Goal: Information Seeking & Learning: Learn about a topic

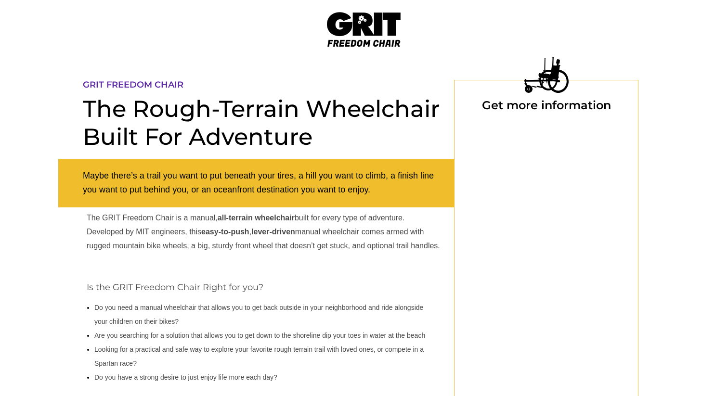
select select "US"
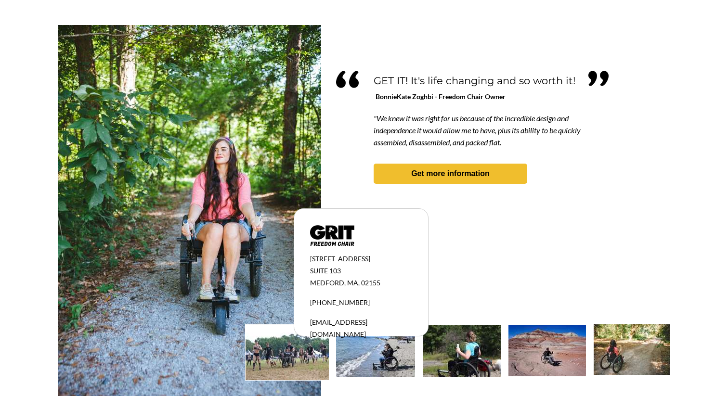
scroll to position [831, 0]
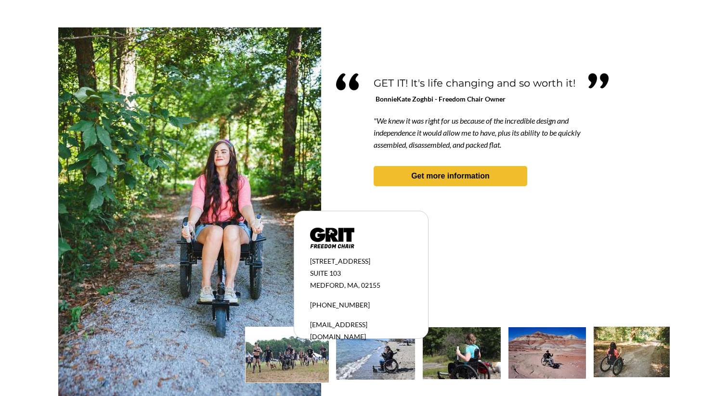
click at [378, 139] on em ""We knew it was right for us because of the incredible design and independence …" at bounding box center [477, 132] width 207 height 36
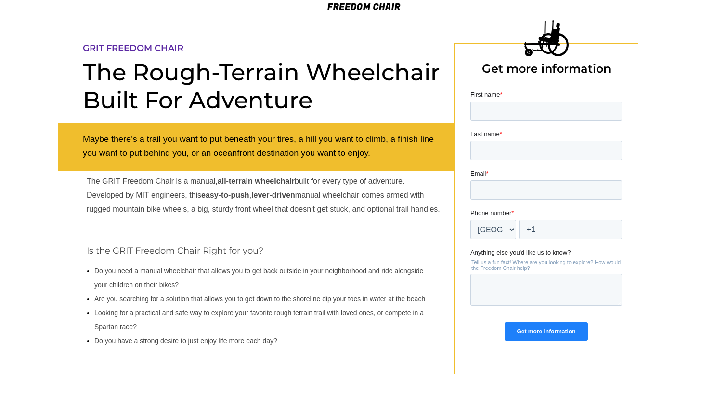
scroll to position [0, 0]
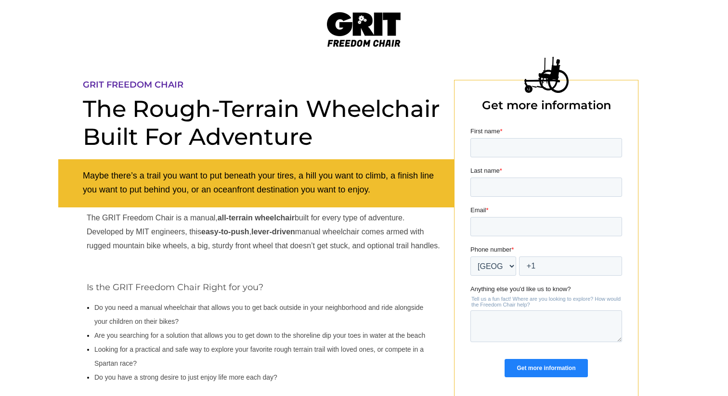
click at [328, 31] on img at bounding box center [364, 29] width 74 height 35
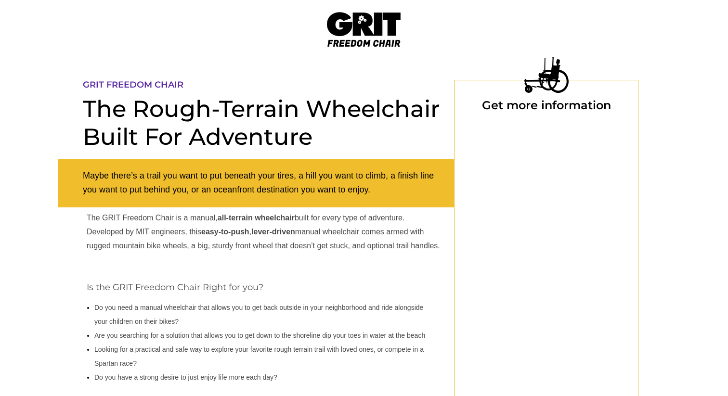
select select "US"
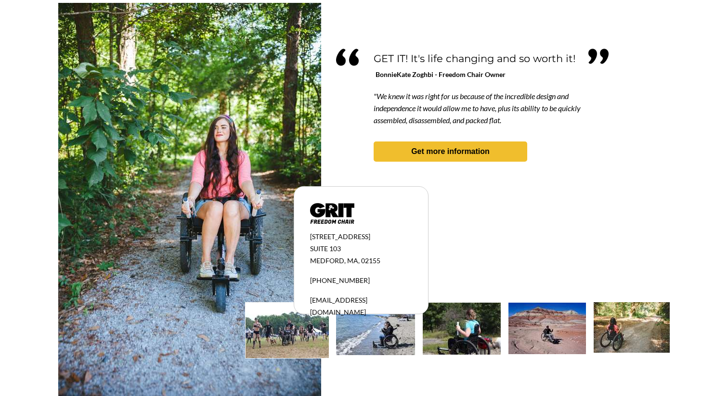
scroll to position [856, 0]
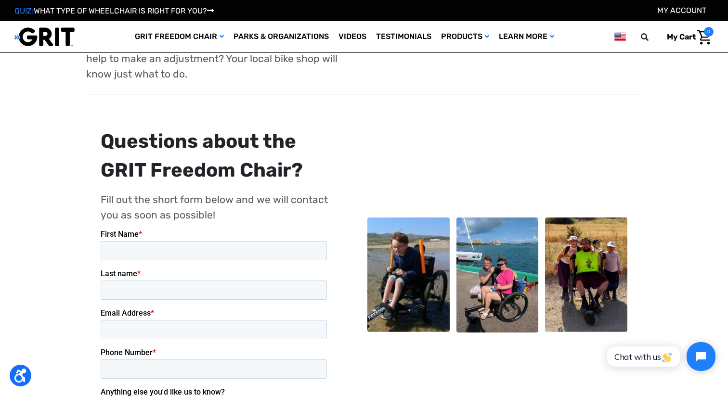
scroll to position [1724, 0]
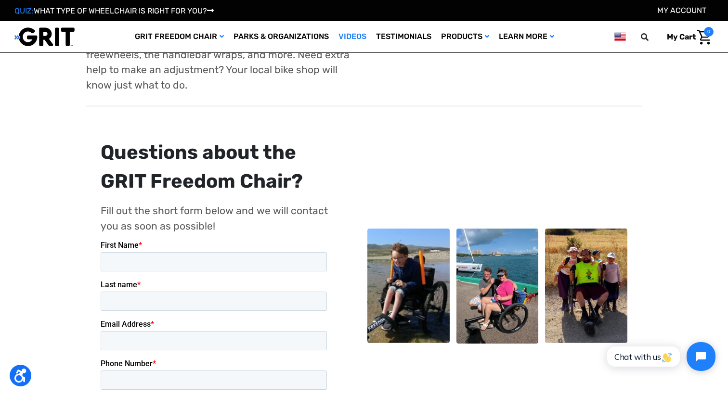
click at [352, 45] on link "Videos" at bounding box center [353, 36] width 38 height 31
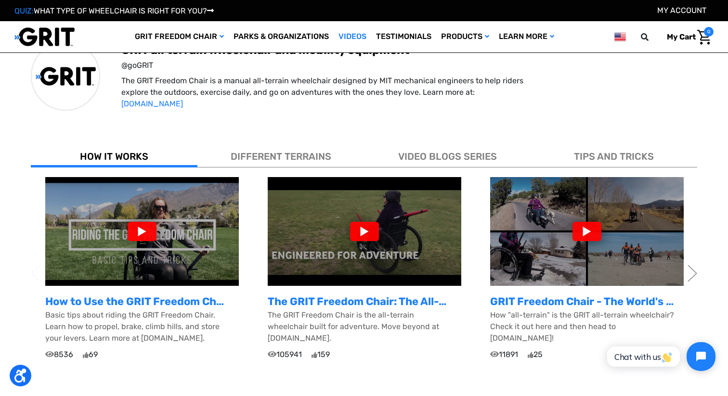
scroll to position [229, 0]
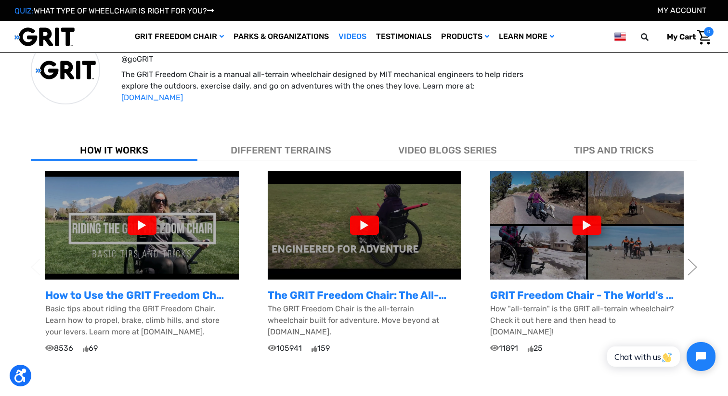
click at [338, 136] on div "DIFFERENT TERRAINS" at bounding box center [280, 148] width 167 height 26
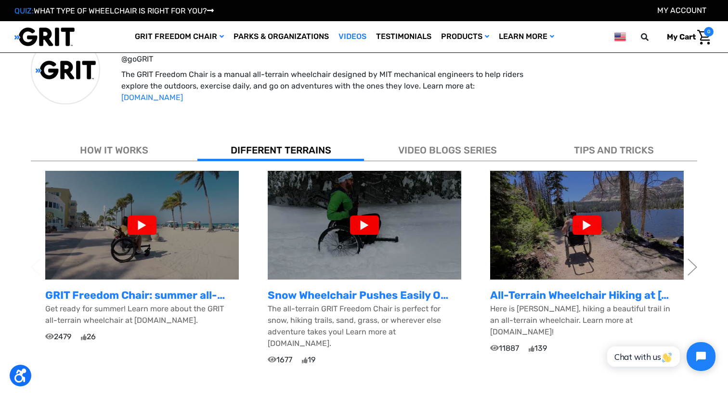
click at [399, 152] on span "VIDEO BLOGS SERIES" at bounding box center [447, 150] width 99 height 12
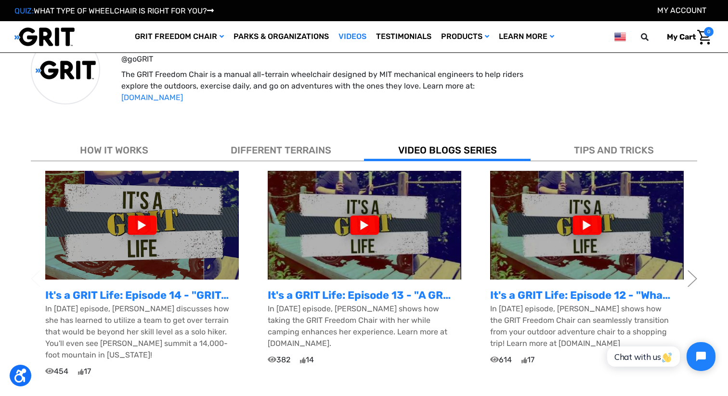
click at [563, 154] on div "TIPS AND TRICKS" at bounding box center [614, 148] width 167 height 26
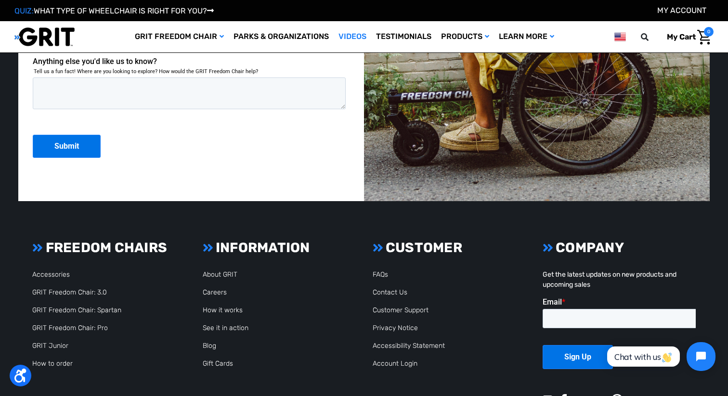
scroll to position [1557, 0]
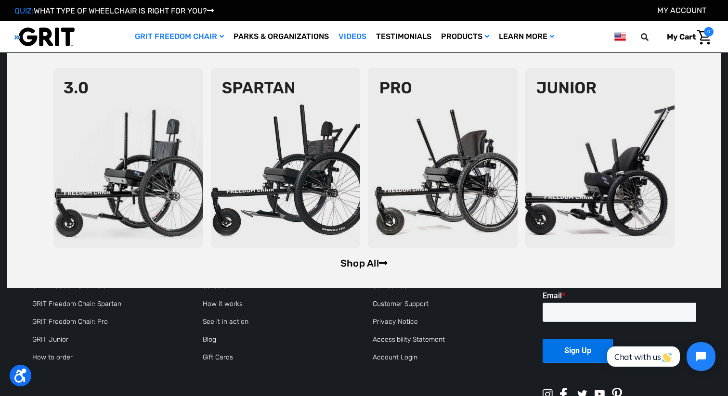
click at [359, 258] on link "Shop All" at bounding box center [363, 264] width 47 height 12
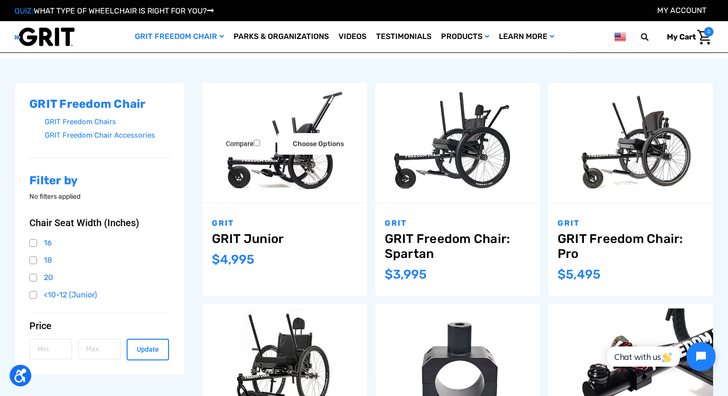
scroll to position [130, 0]
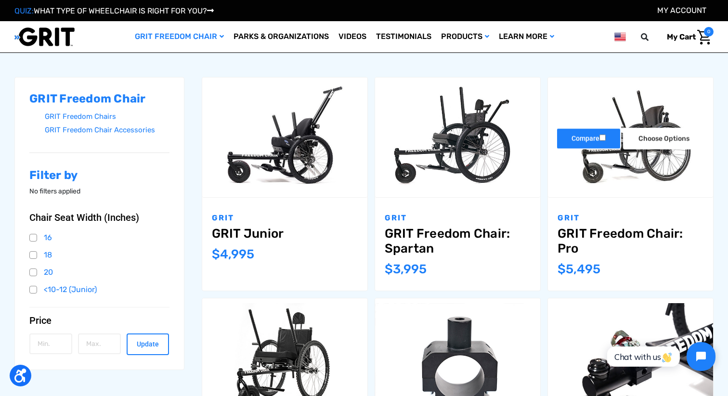
click at [596, 135] on label "Compare" at bounding box center [588, 139] width 65 height 22
click at [599, 135] on input "Compare" at bounding box center [602, 138] width 6 height 6
checkbox input "true"
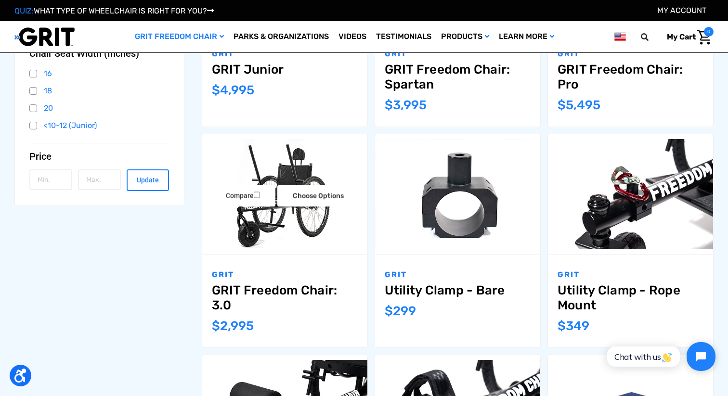
scroll to position [288, 0]
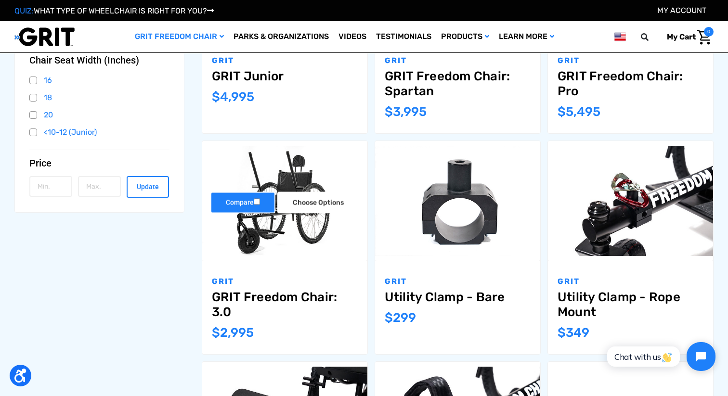
click at [258, 201] on input "Compare" at bounding box center [257, 201] width 6 height 6
checkbox input "true"
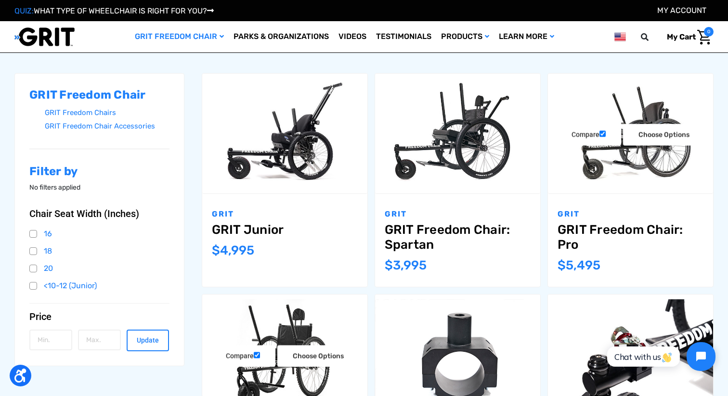
scroll to position [135, 0]
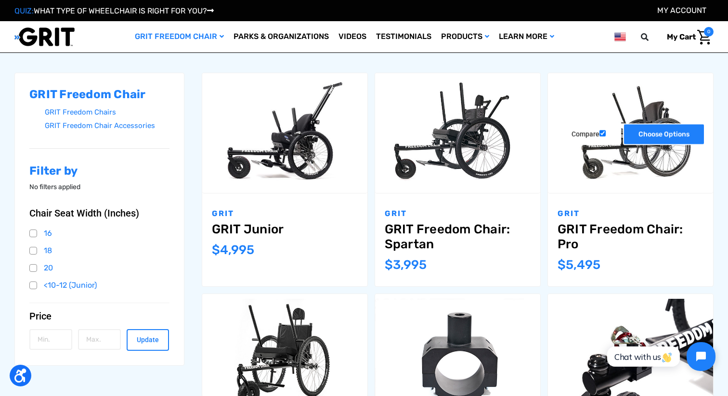
click at [651, 131] on link "Choose Options" at bounding box center [664, 135] width 82 height 22
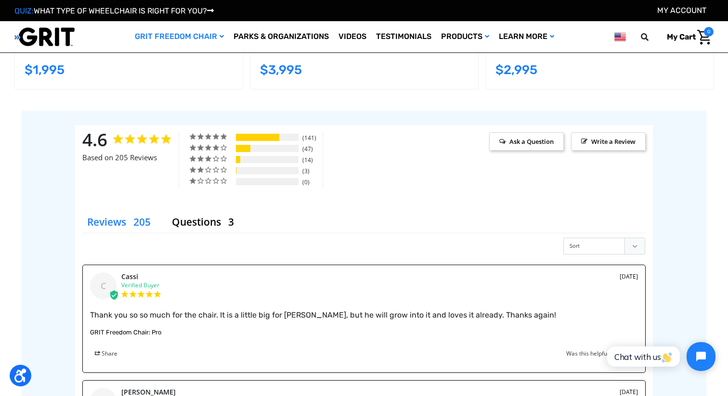
scroll to position [1396, 0]
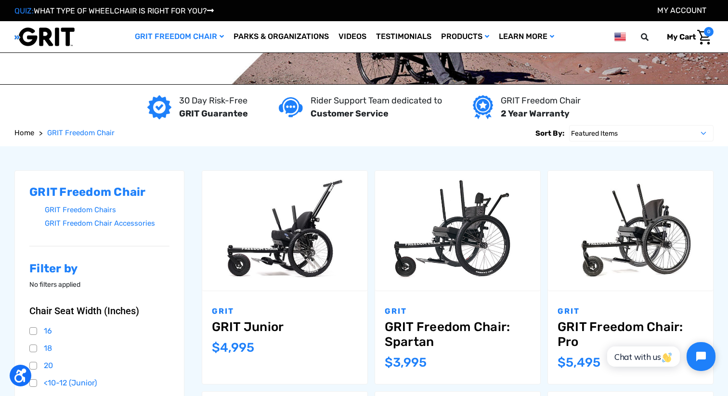
scroll to position [31, 0]
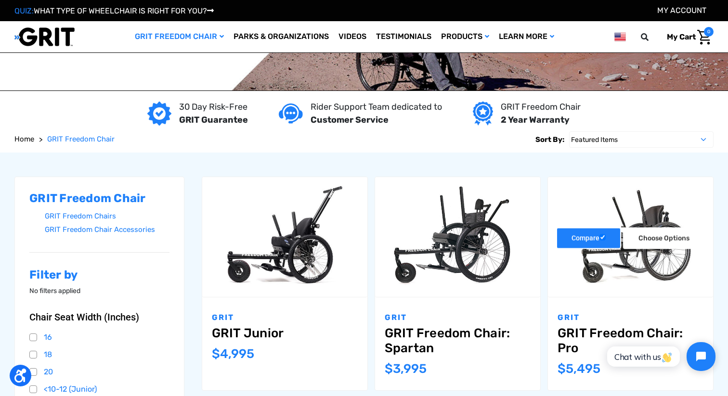
click at [606, 238] on input "Compare" at bounding box center [602, 237] width 6 height 6
click at [604, 239] on input "Compare" at bounding box center [602, 237] width 6 height 6
checkbox input "true"
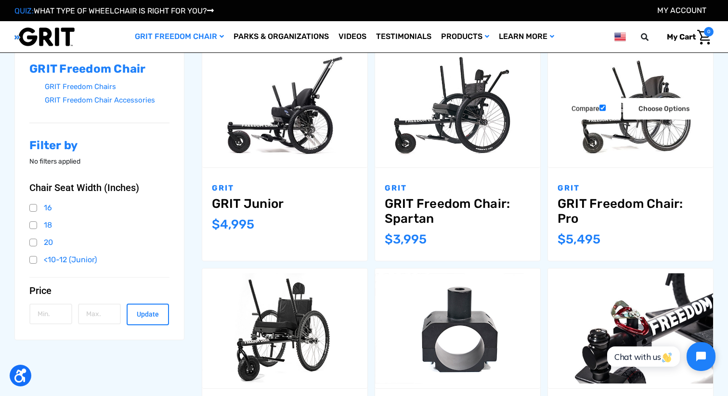
scroll to position [314, 0]
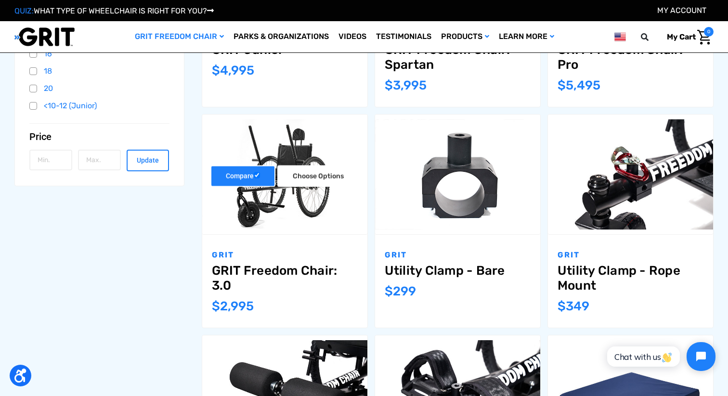
click at [251, 181] on label "Compare" at bounding box center [242, 176] width 65 height 22
click at [254, 178] on input "Compare" at bounding box center [257, 175] width 6 height 6
click at [251, 181] on label "Compare" at bounding box center [242, 176] width 65 height 22
click at [254, 178] on input "Compare" at bounding box center [257, 175] width 6 height 6
checkbox input "true"
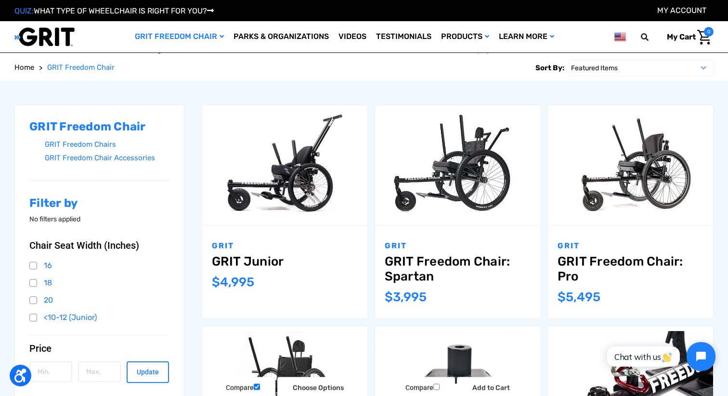
scroll to position [102, 0]
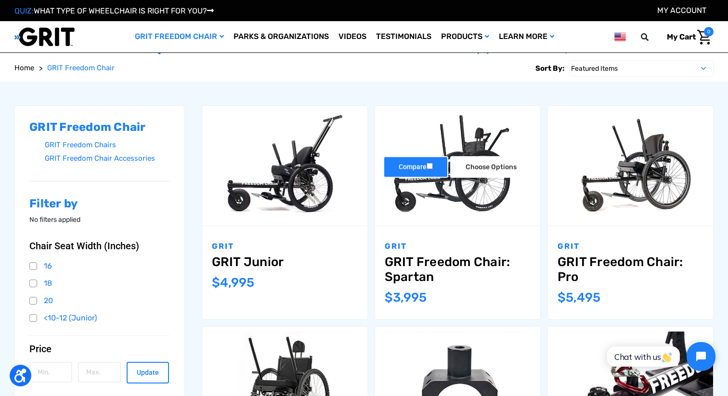
click at [437, 169] on label "Compare" at bounding box center [415, 167] width 65 height 22
click at [433, 169] on input "Compare" at bounding box center [430, 166] width 6 height 6
click at [437, 169] on label "Compare" at bounding box center [415, 167] width 65 height 22
click at [433, 169] on input "Compare" at bounding box center [430, 166] width 6 height 6
checkbox input "false"
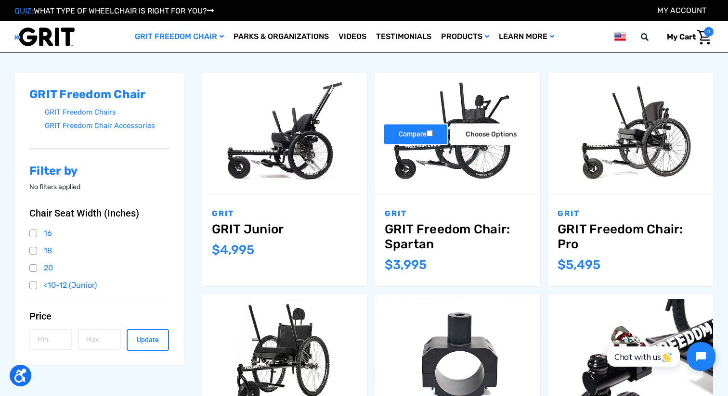
scroll to position [134, 0]
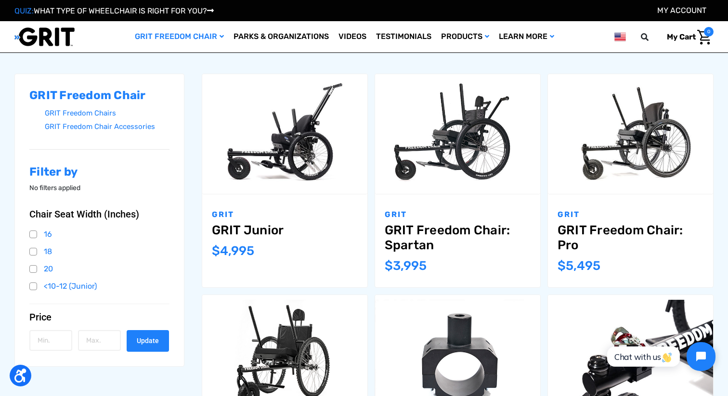
click at [150, 342] on button "Update" at bounding box center [148, 341] width 43 height 22
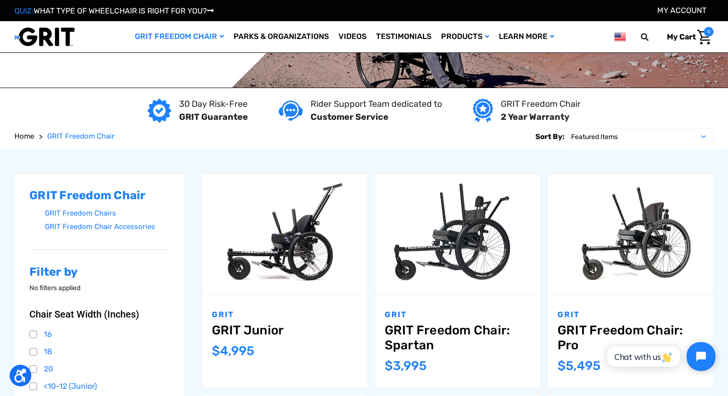
scroll to position [22, 0]
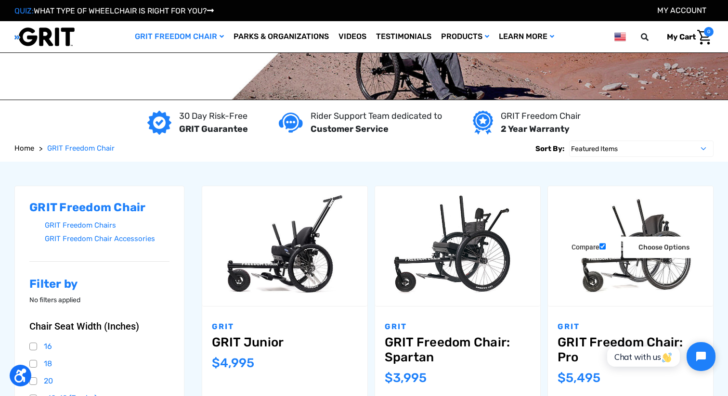
click at [603, 298] on img "GRIT Freedom Chair: Pro,$5,495.00\a" at bounding box center [630, 246] width 165 height 110
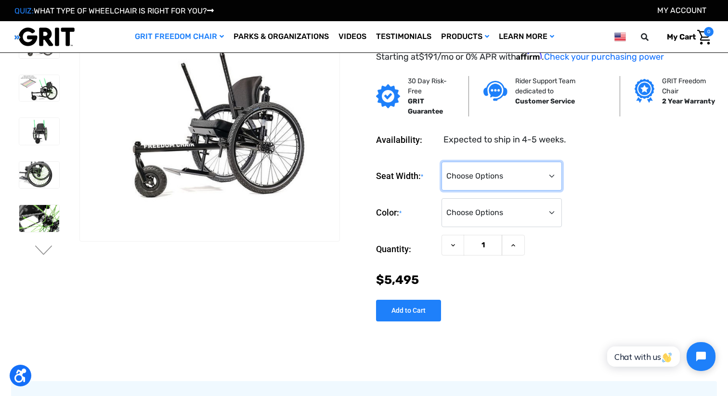
click at [508, 182] on select "Choose Options 16" 18" 20"" at bounding box center [502, 176] width 120 height 29
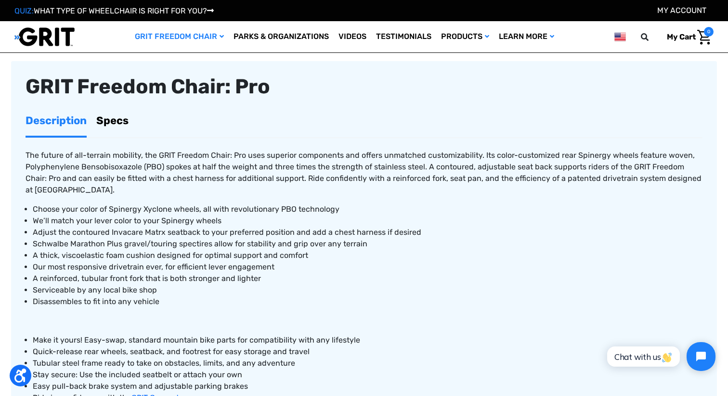
scroll to position [341, 0]
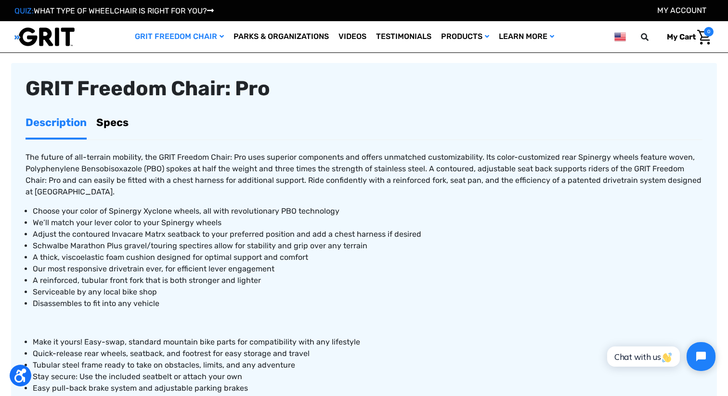
click at [123, 114] on link "Specs" at bounding box center [112, 122] width 32 height 30
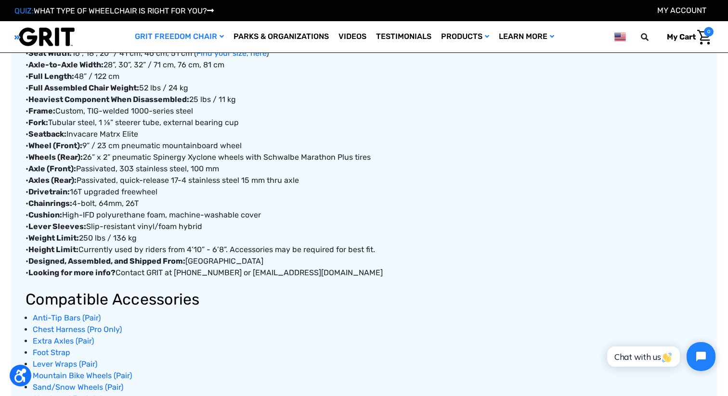
scroll to position [363, 0]
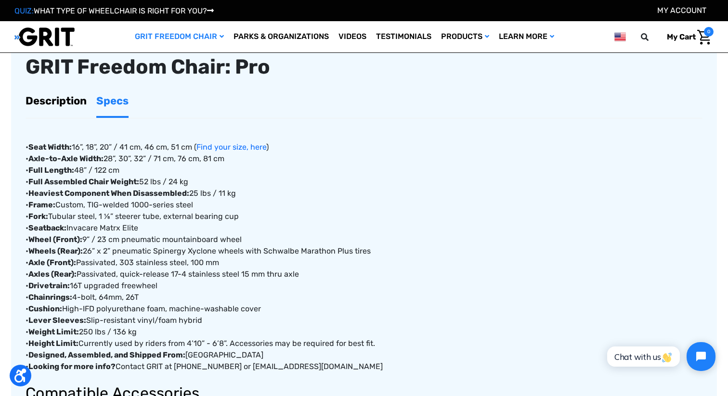
click at [127, 175] on div "• Seat Width: 16”, 18”, 20” / 41 cm, 46 cm, 51 cm ( Find your size, here ) • Ax…" at bounding box center [364, 354] width 677 height 473
click at [67, 91] on link "Description" at bounding box center [56, 101] width 61 height 30
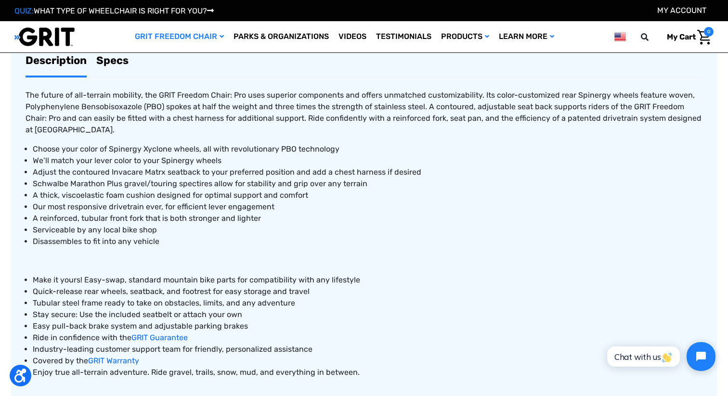
scroll to position [424, 0]
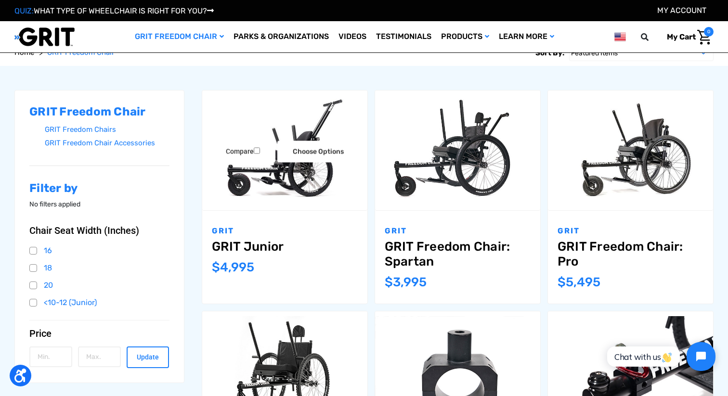
scroll to position [109, 0]
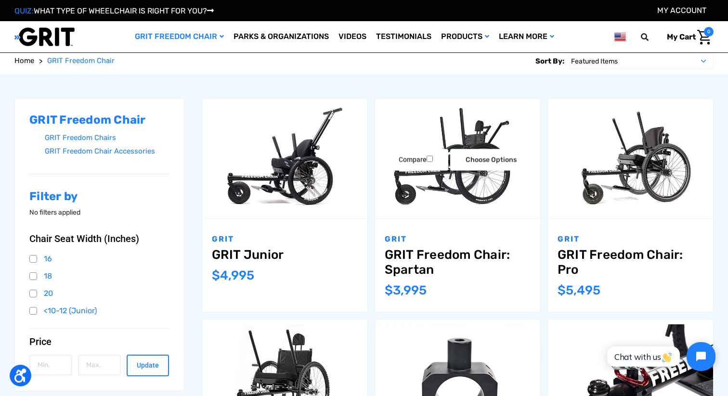
click at [497, 195] on img "GRIT Freedom Chair: Spartan,$3,995.00\a" at bounding box center [457, 159] width 165 height 110
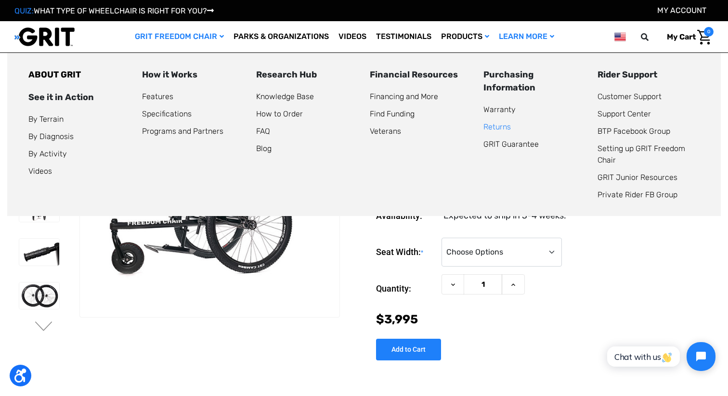
click at [508, 129] on link "Returns" at bounding box center [496, 126] width 27 height 9
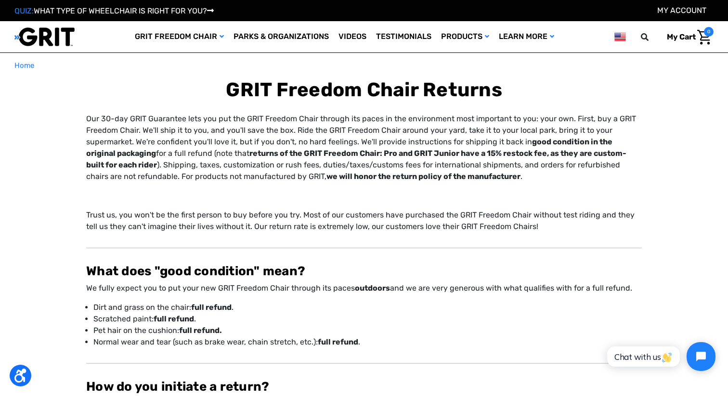
click at [458, 142] on p "Our 30-day GRIT Guarantee lets you put the GRIT Freedom Chair through its paces…" at bounding box center [364, 147] width 556 height 69
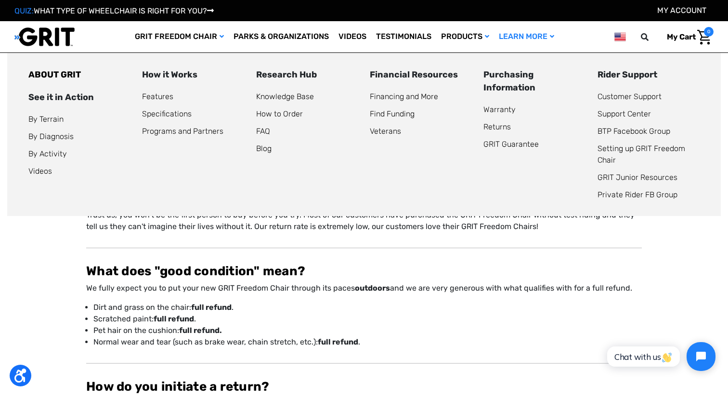
click at [501, 32] on link "Learn More" at bounding box center [526, 36] width 65 height 31
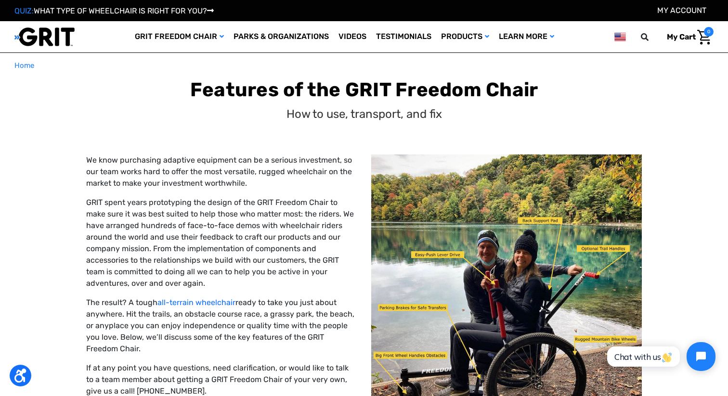
click at [593, 92] on h1 "Features of the GRIT Freedom Chair" at bounding box center [364, 89] width 696 height 23
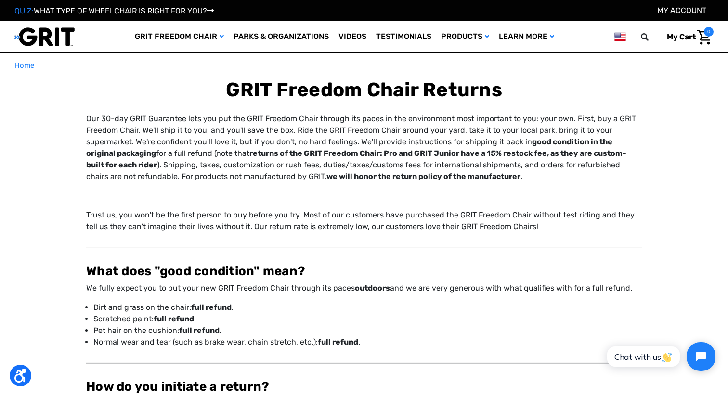
click at [358, 136] on p "Our 30-day GRIT Guarantee lets you put the GRIT Freedom Chair through its paces…" at bounding box center [364, 147] width 556 height 69
click at [317, 124] on p "Our 30-day GRIT Guarantee lets you put the GRIT Freedom Chair through its paces…" at bounding box center [364, 147] width 556 height 69
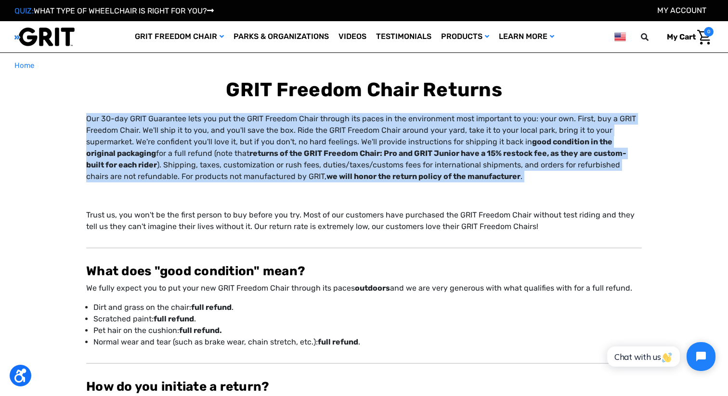
click at [310, 135] on p "Our 30-day GRIT Guarantee lets you put the GRIT Freedom Chair through its paces…" at bounding box center [364, 147] width 556 height 69
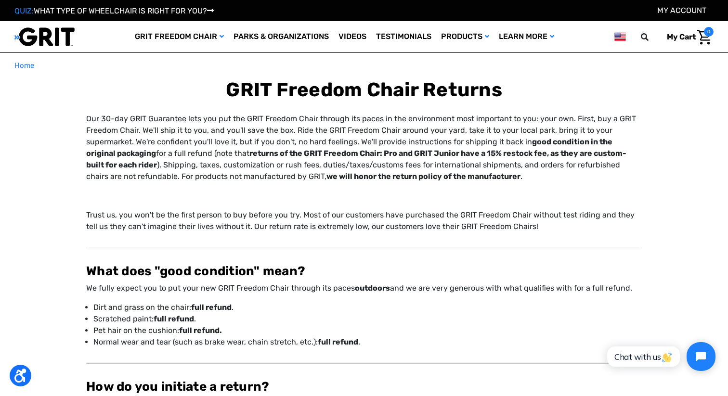
click at [310, 135] on p "Our 30-day GRIT Guarantee lets you put the GRIT Freedom Chair through its paces…" at bounding box center [364, 147] width 556 height 69
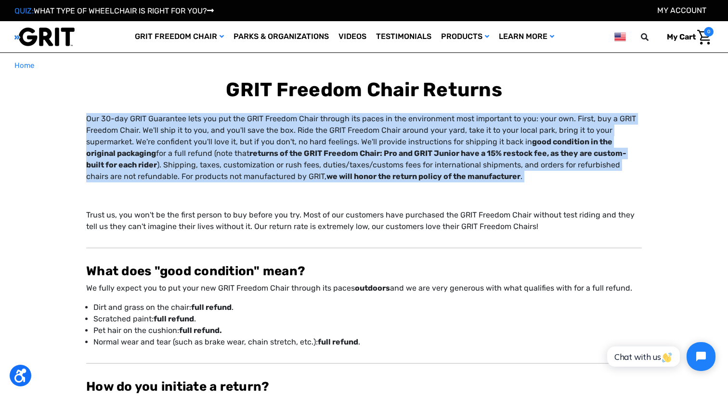
click at [310, 135] on p "Our 30-day GRIT Guarantee lets you put the GRIT Freedom Chair through its paces…" at bounding box center [364, 147] width 556 height 69
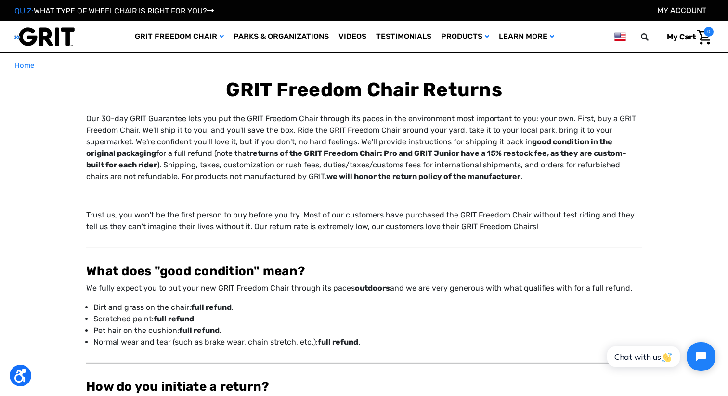
click at [310, 135] on p "Our 30-day GRIT Guarantee lets you put the GRIT Freedom Chair through its paces…" at bounding box center [364, 147] width 556 height 69
click at [294, 135] on p "Our 30-day GRIT Guarantee lets you put the GRIT Freedom Chair through its paces…" at bounding box center [364, 147] width 556 height 69
click at [392, 149] on strong "returns of the GRIT Freedom Chair: Pro and GRIT Junior have a 15% restock fee, …" at bounding box center [356, 159] width 540 height 21
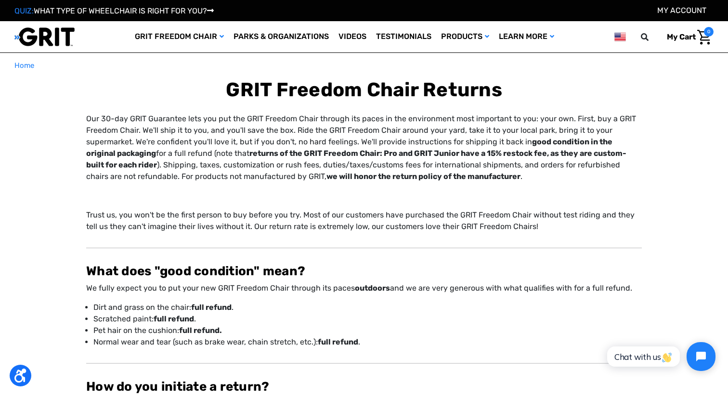
click at [392, 149] on strong "returns of the GRIT Freedom Chair: Pro and GRIT Junior have a 15% restock fee, …" at bounding box center [356, 159] width 540 height 21
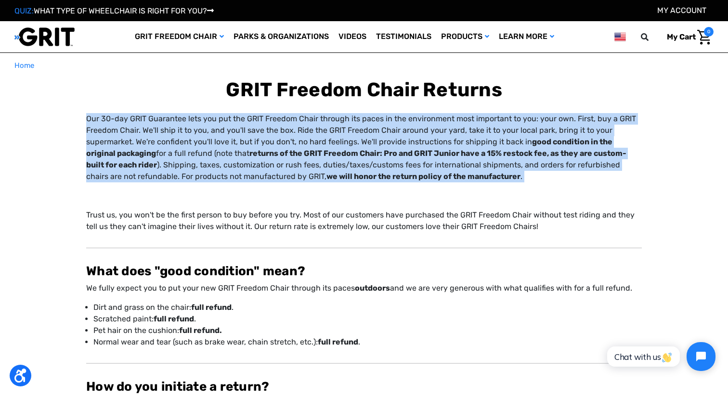
click at [370, 140] on p "Our 30-day GRIT Guarantee lets you put the GRIT Freedom Chair through its paces…" at bounding box center [364, 147] width 556 height 69
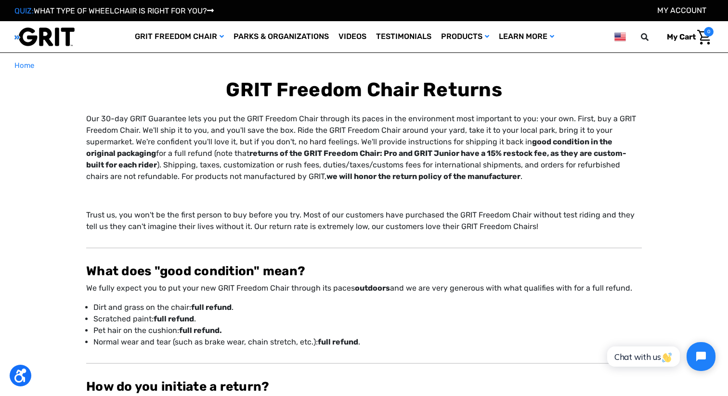
click at [370, 140] on p "Our 30-day GRIT Guarantee lets you put the GRIT Freedom Chair through its paces…" at bounding box center [364, 147] width 556 height 69
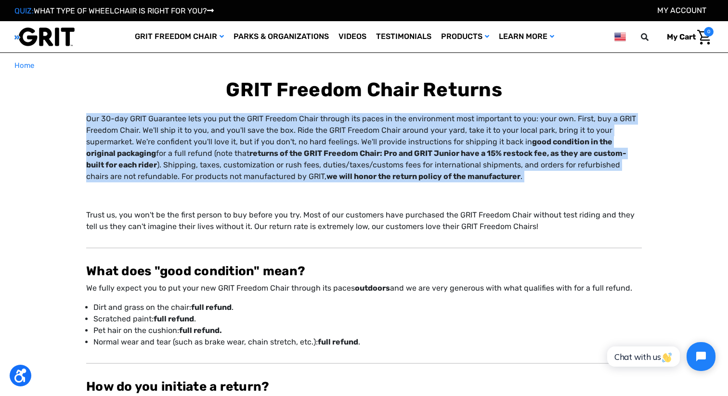
click at [370, 140] on p "Our 30-day GRIT Guarantee lets you put the GRIT Freedom Chair through its paces…" at bounding box center [364, 147] width 556 height 69
click at [354, 141] on p "Our 30-day GRIT Guarantee lets you put the GRIT Freedom Chair through its paces…" at bounding box center [364, 147] width 556 height 69
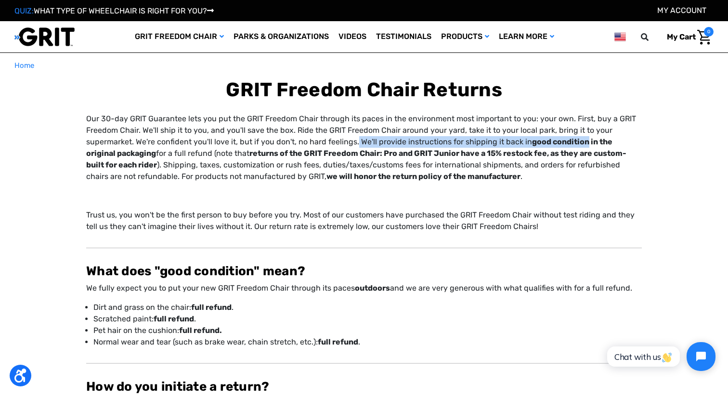
drag, startPoint x: 354, startPoint y: 141, endPoint x: 566, endPoint y: 142, distance: 211.9
click at [566, 142] on p "Our 30-day GRIT Guarantee lets you put the GRIT Freedom Chair through its paces…" at bounding box center [364, 147] width 556 height 69
click at [566, 142] on strong "good condition in the original packaging" at bounding box center [349, 147] width 526 height 21
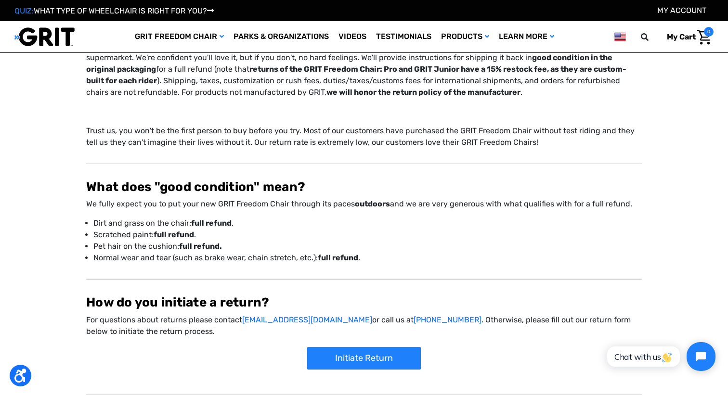
scroll to position [33, 0]
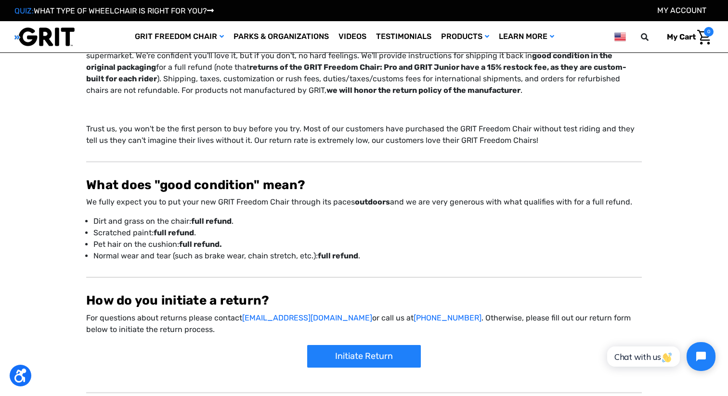
click at [296, 204] on p "We fully expect you to put your new GRIT Freedom Chair through its paces outdoo…" at bounding box center [364, 202] width 556 height 12
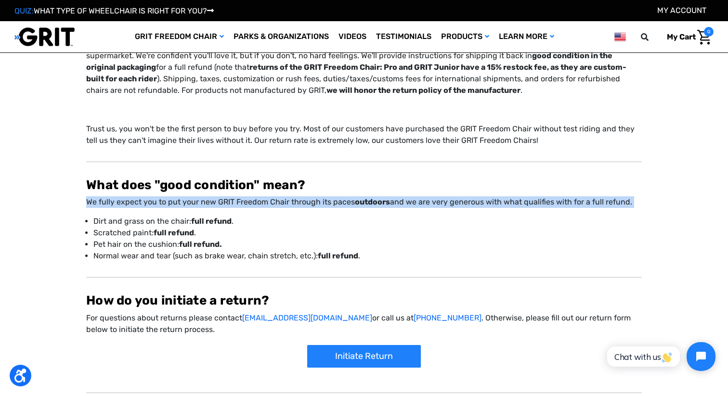
click at [296, 204] on p "We fully expect you to put your new GRIT Freedom Chair through its paces outdoo…" at bounding box center [364, 202] width 556 height 12
click at [156, 218] on p "Dirt and grass on the chair: full refund ." at bounding box center [367, 222] width 548 height 12
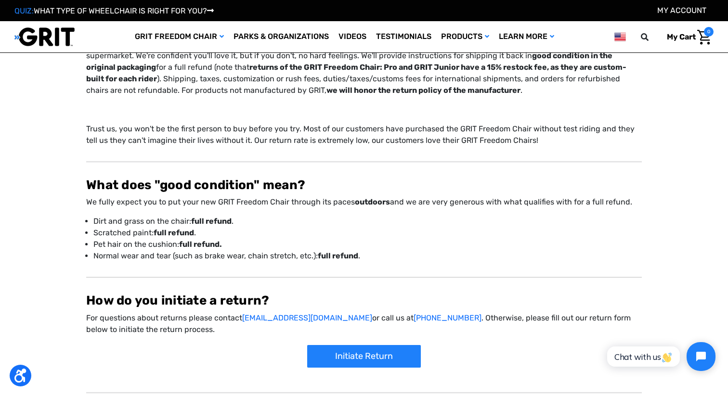
click at [156, 218] on p "Dirt and grass on the chair: full refund ." at bounding box center [367, 222] width 548 height 12
click at [144, 231] on p "Scratched paint: full refund ." at bounding box center [367, 233] width 548 height 12
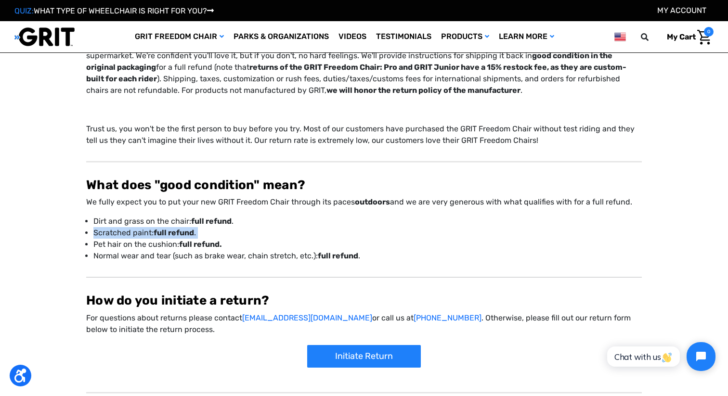
click at [146, 243] on p "Pet hair on the cushion: full refund." at bounding box center [367, 245] width 548 height 12
click at [152, 256] on p "Normal wear and tear (such as brake wear, chain stretch, etc.): full refund ." at bounding box center [367, 256] width 548 height 12
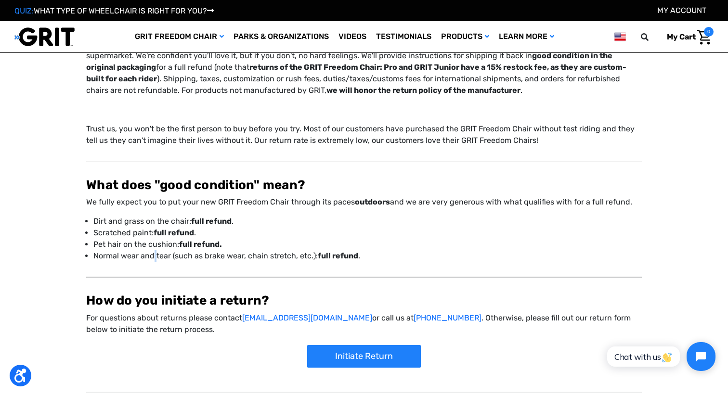
click at [152, 256] on p "Normal wear and tear (such as brake wear, chain stretch, etc.): full refund ." at bounding box center [367, 256] width 548 height 12
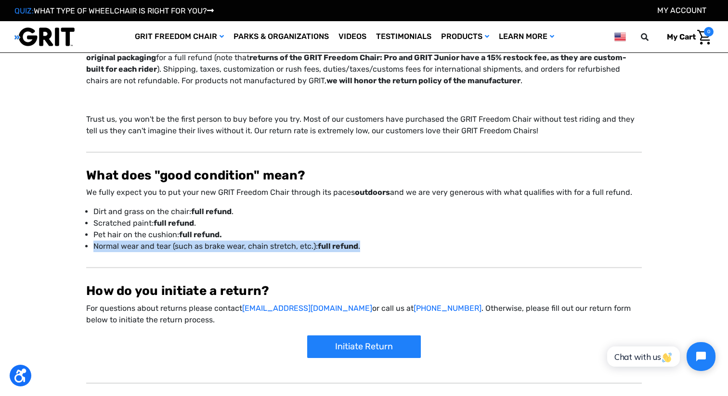
scroll to position [43, 0]
click at [204, 216] on p "Dirt and grass on the chair: full refund ." at bounding box center [367, 212] width 548 height 12
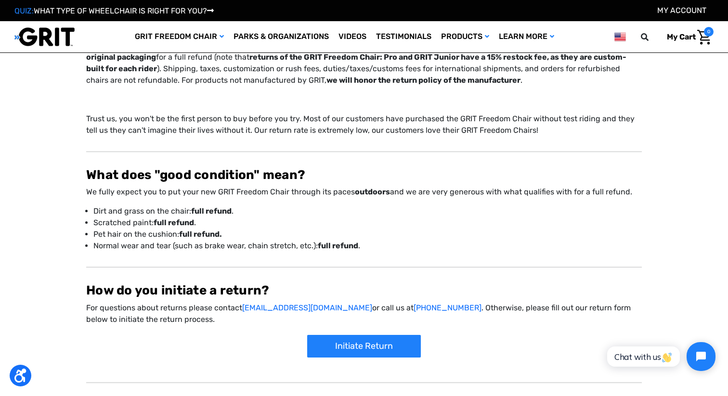
click at [170, 218] on p "Scratched paint: full refund ." at bounding box center [367, 223] width 548 height 12
click at [185, 230] on strong "full refund." at bounding box center [200, 234] width 43 height 9
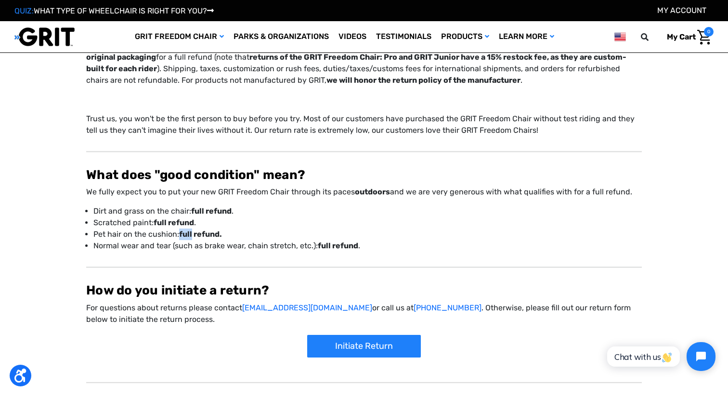
click at [216, 245] on p "Normal wear and tear (such as brake wear, chain stretch, etc.): full refund ." at bounding box center [367, 246] width 548 height 12
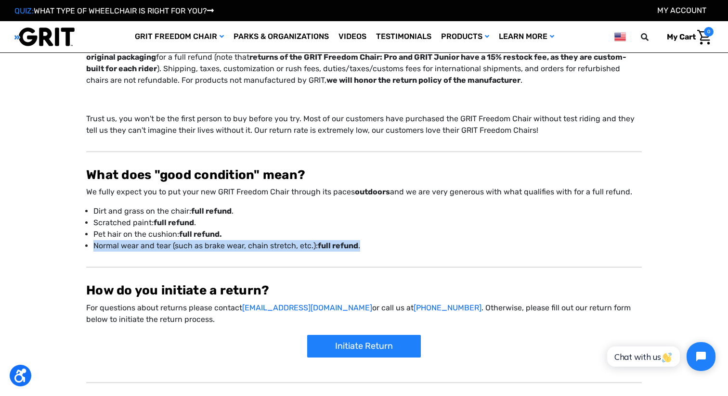
click at [216, 245] on p "Normal wear and tear (such as brake wear, chain stretch, etc.): full refund ." at bounding box center [367, 246] width 548 height 12
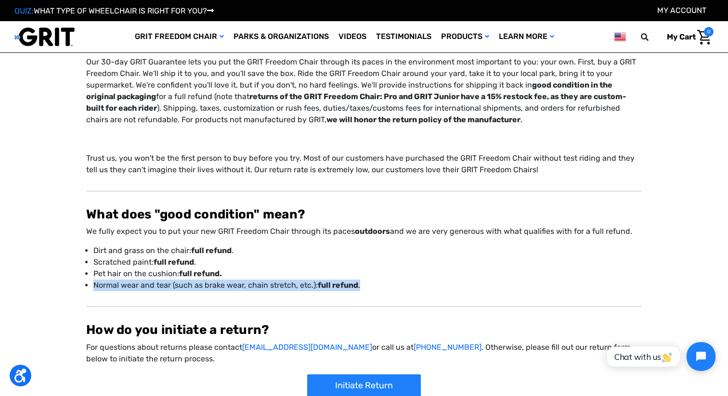
scroll to position [0, 0]
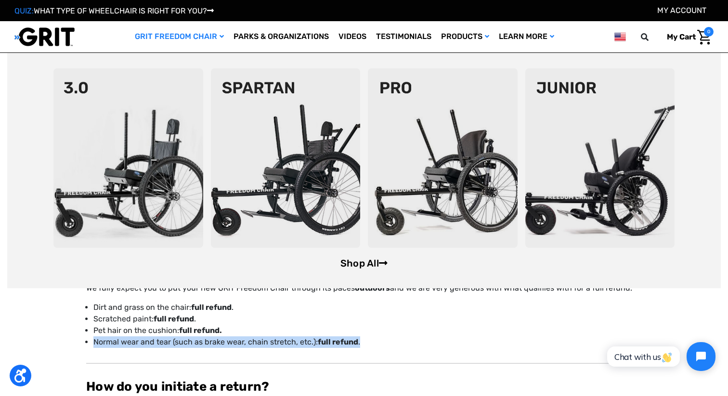
click at [359, 260] on link "Shop All" at bounding box center [363, 264] width 47 height 12
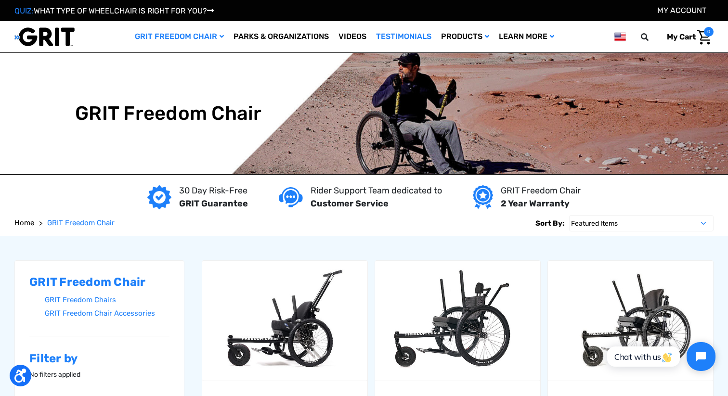
click at [389, 31] on link "Testimonials" at bounding box center [403, 36] width 65 height 31
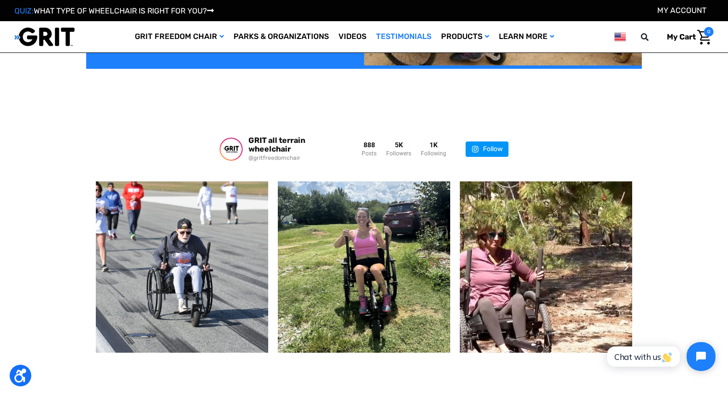
scroll to position [1299, 0]
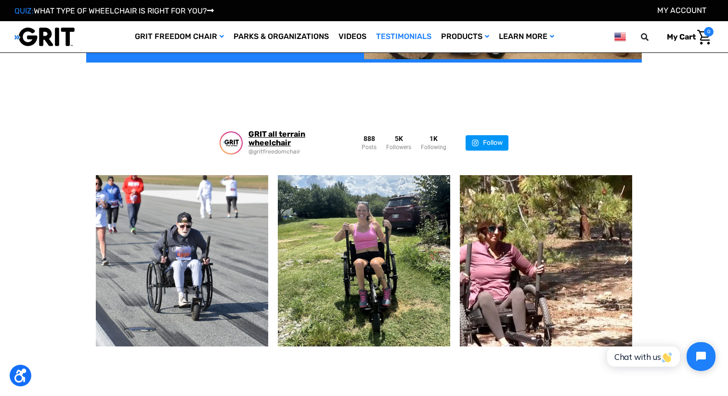
click at [270, 139] on div "GRIT all terrain wheelchair" at bounding box center [295, 138] width 94 height 17
